Goal: Task Accomplishment & Management: Use online tool/utility

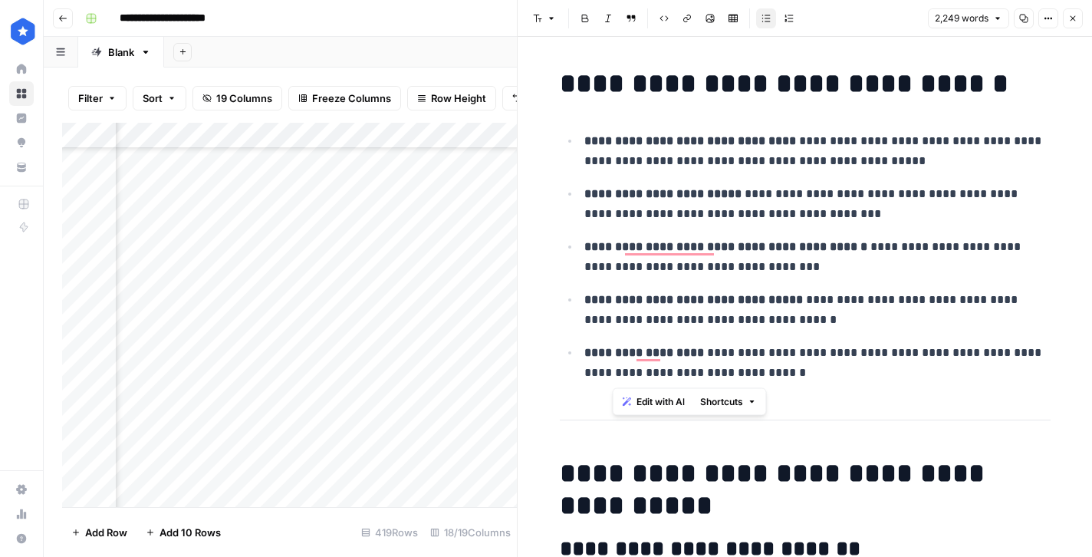
scroll to position [1530, 0]
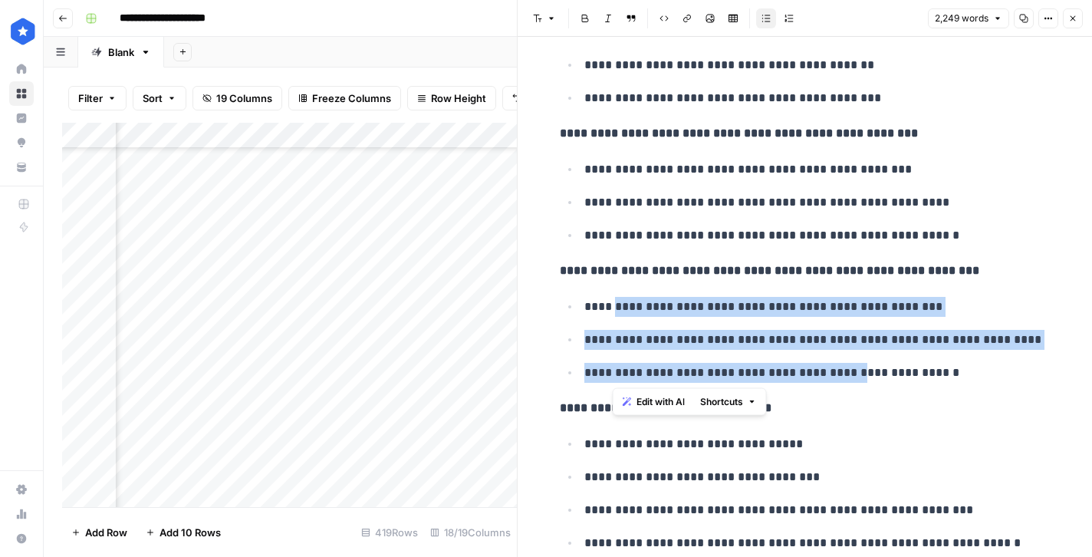
click at [1075, 18] on icon "button" at bounding box center [1072, 18] width 9 height 9
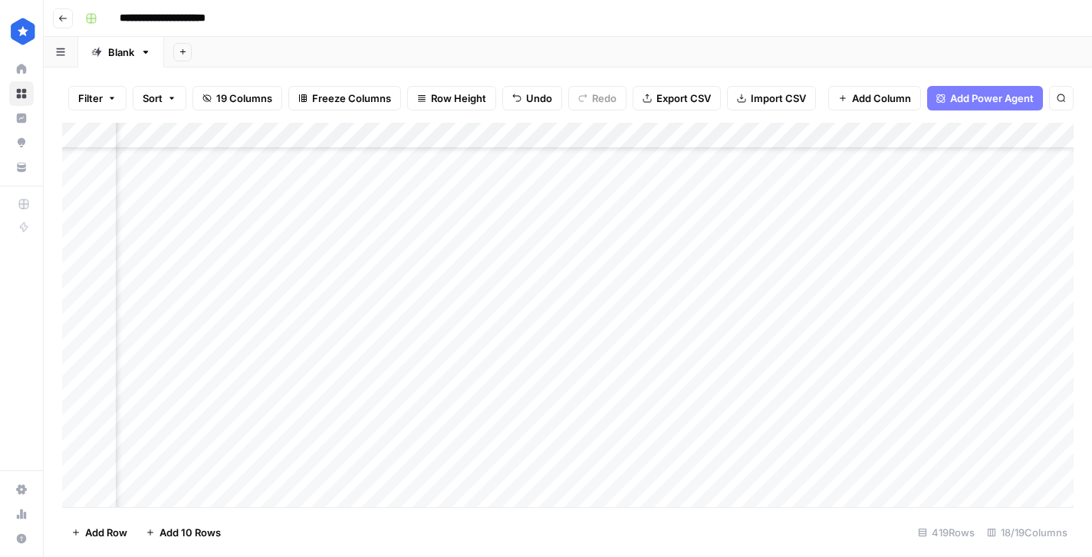
click at [366, 290] on div "Add Column" at bounding box center [567, 315] width 1011 height 384
click at [944, 286] on div "Add Column" at bounding box center [567, 315] width 1011 height 384
click at [1018, 286] on div "Add Column" at bounding box center [567, 315] width 1011 height 384
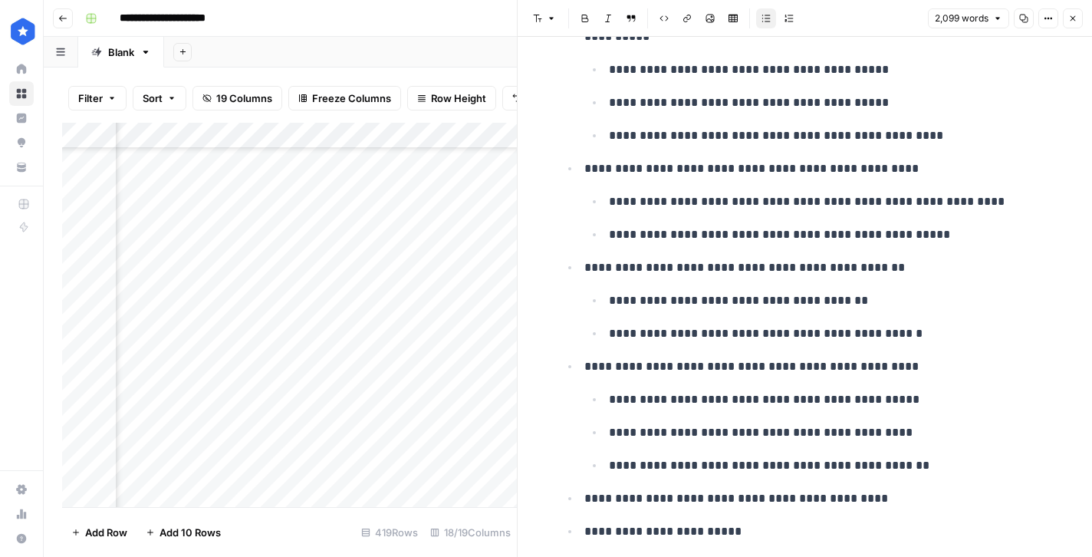
scroll to position [1093, 0]
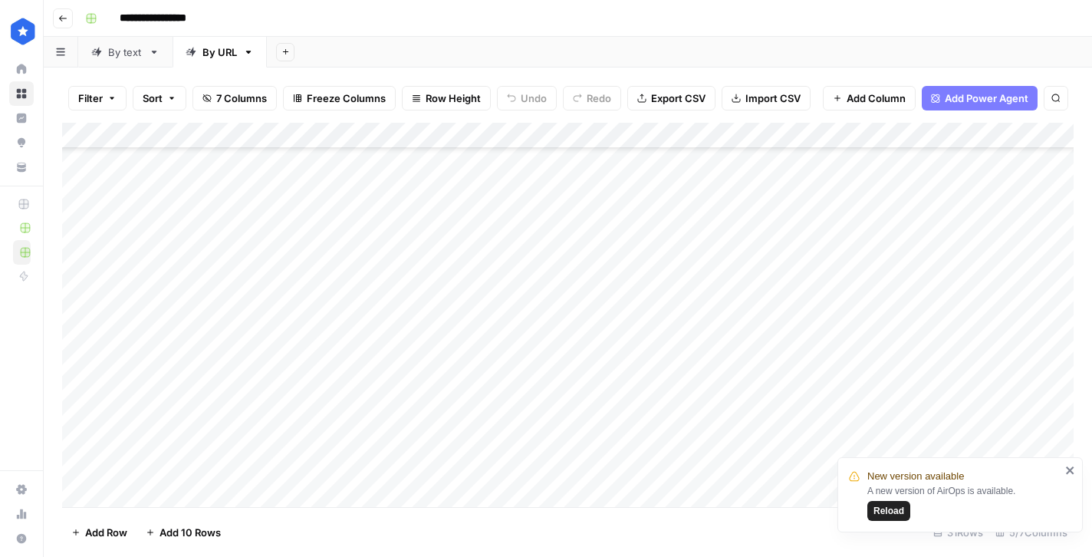
scroll to position [475, 0]
